Goal: Navigation & Orientation: Find specific page/section

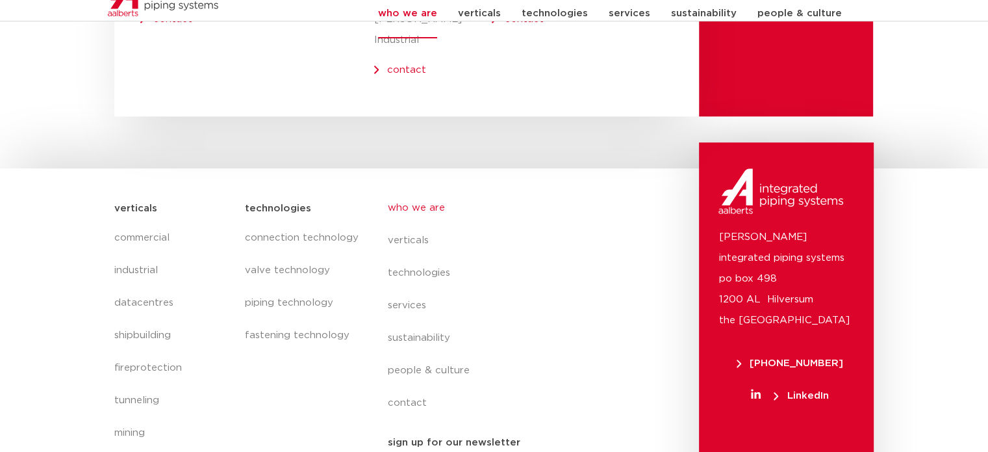
scroll to position [5483, 0]
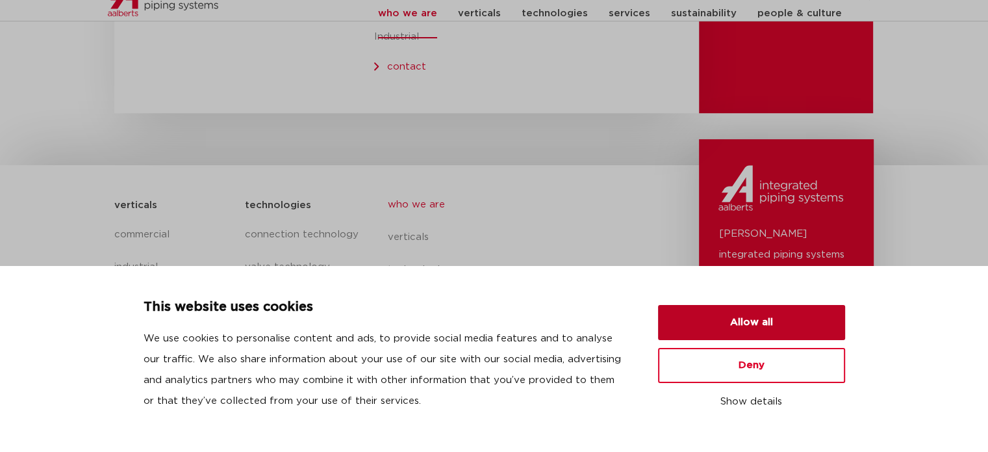
click at [795, 318] on button "Allow all" at bounding box center [751, 322] width 187 height 35
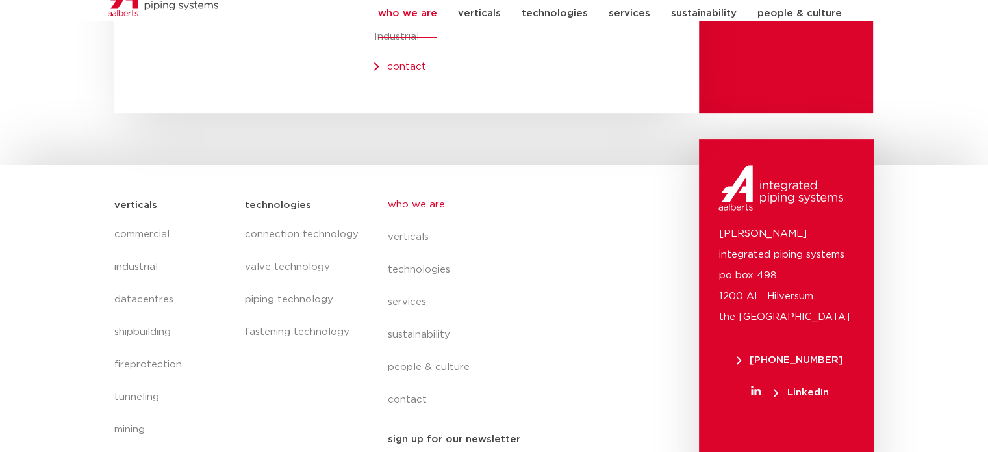
click at [751, 237] on p "[PERSON_NAME] integrated piping systems po box 498 1200 AL Hilversum [GEOGRAPHI…" at bounding box center [787, 276] width 136 height 104
click at [752, 224] on p "[PERSON_NAME] integrated piping systems po box 498 1200 AL Hilversum [GEOGRAPHI…" at bounding box center [787, 276] width 136 height 104
